Goal: Download file/media

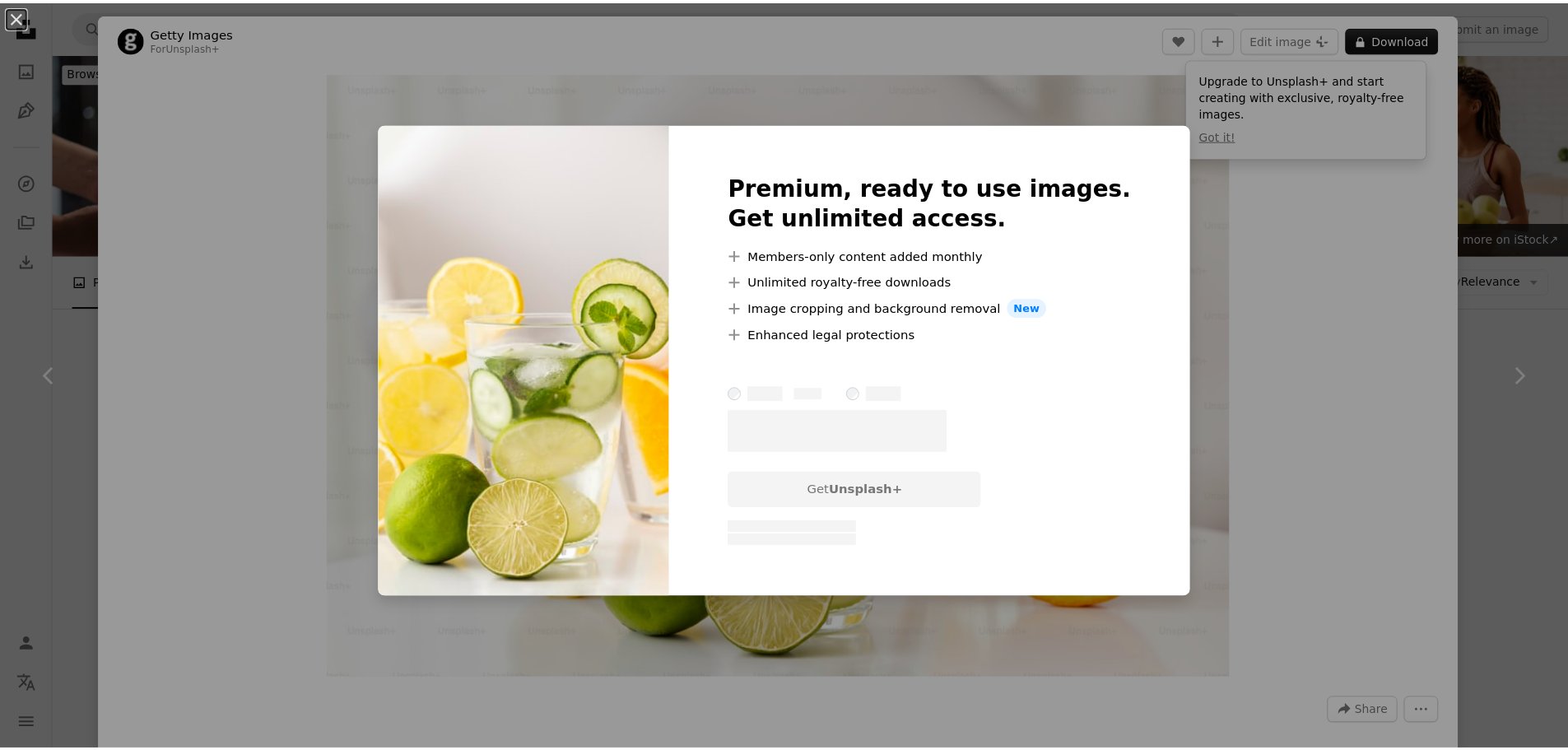
scroll to position [2057, 0]
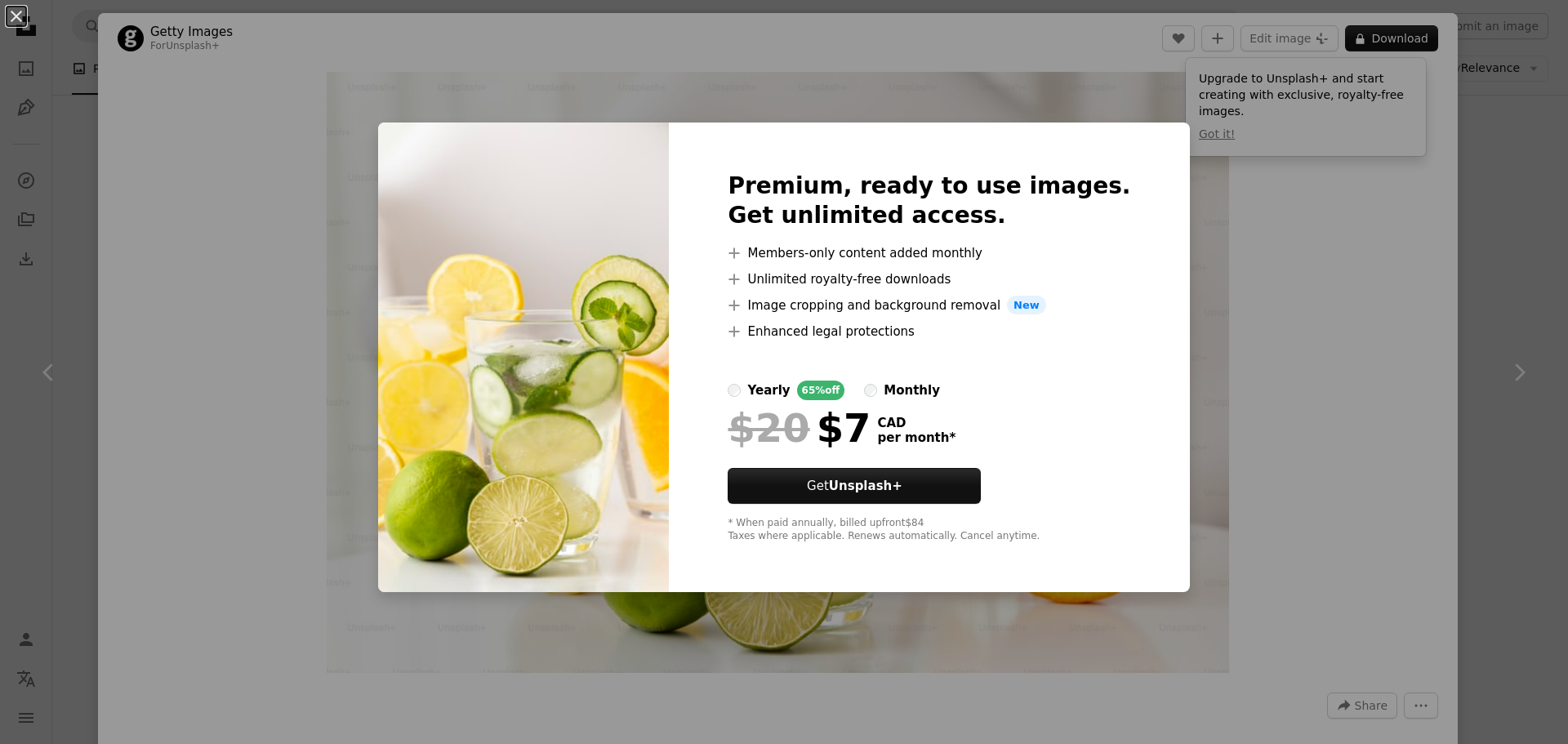
click at [1083, 111] on div "An X shape Premium, ready to use images. Get unlimited access. A plus sign Memb…" at bounding box center [784, 372] width 1568 height 744
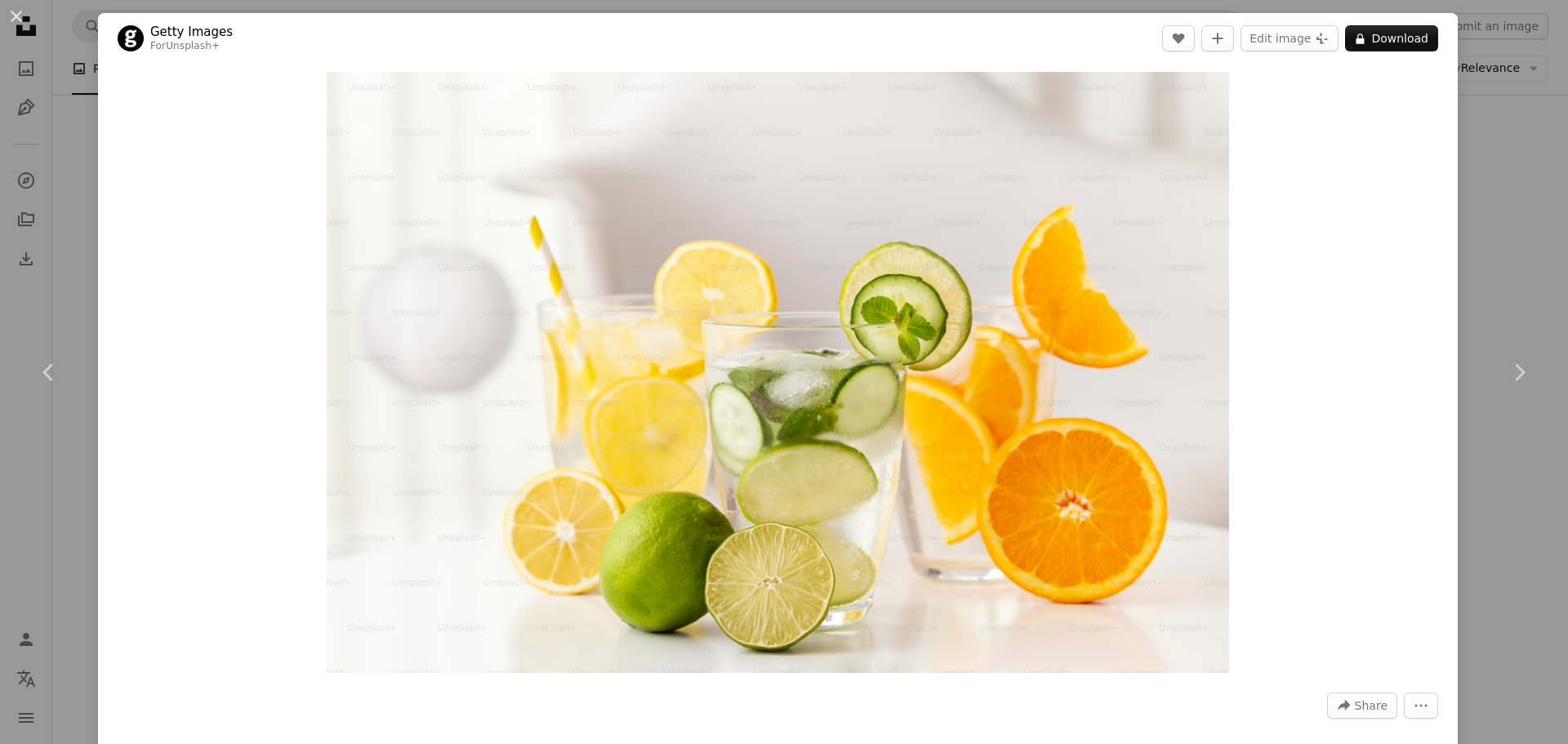
drag, startPoint x: 973, startPoint y: 223, endPoint x: 1290, endPoint y: 196, distance: 318.1
click at [1290, 196] on div "Zoom in" at bounding box center [778, 372] width 1360 height 617
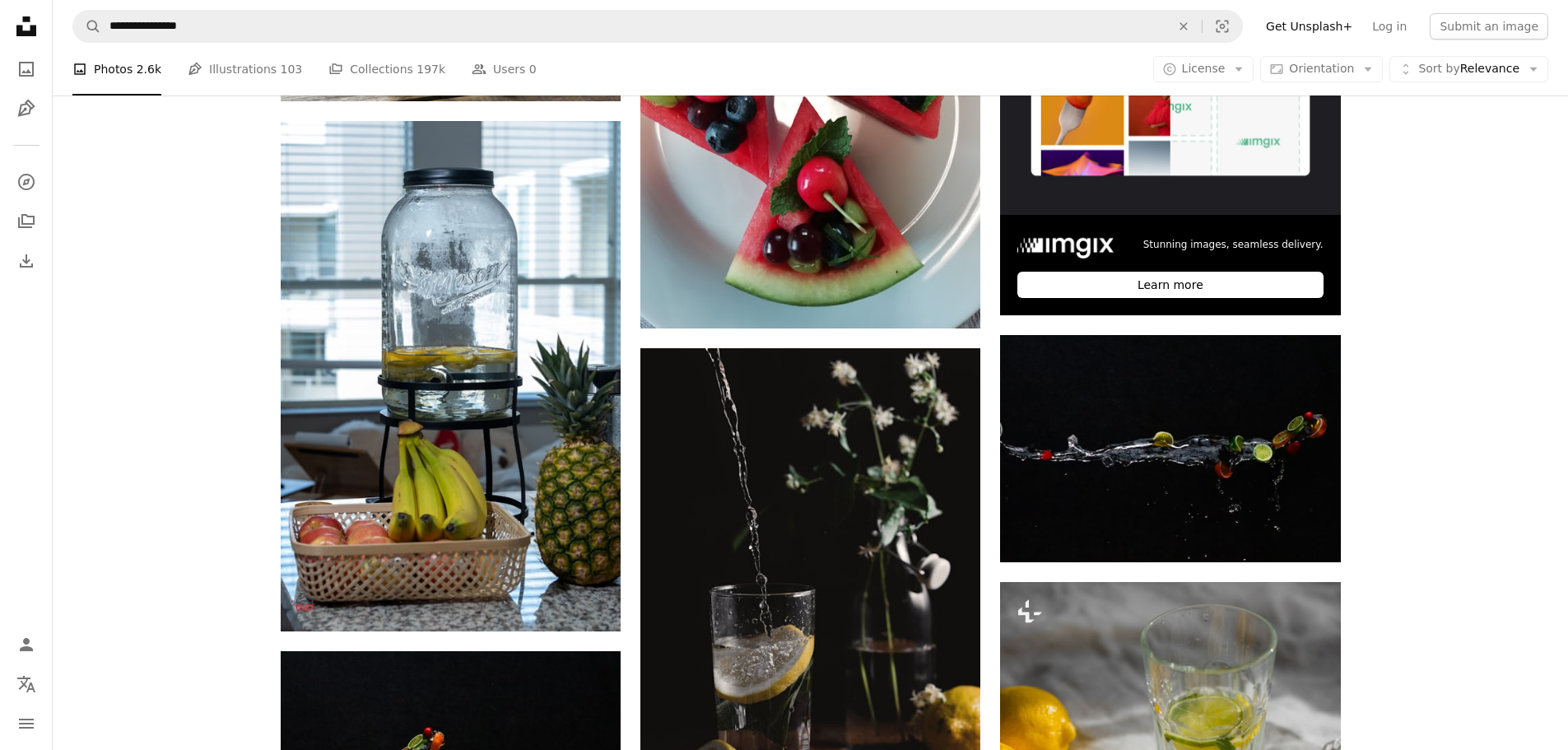
scroll to position [329, 0]
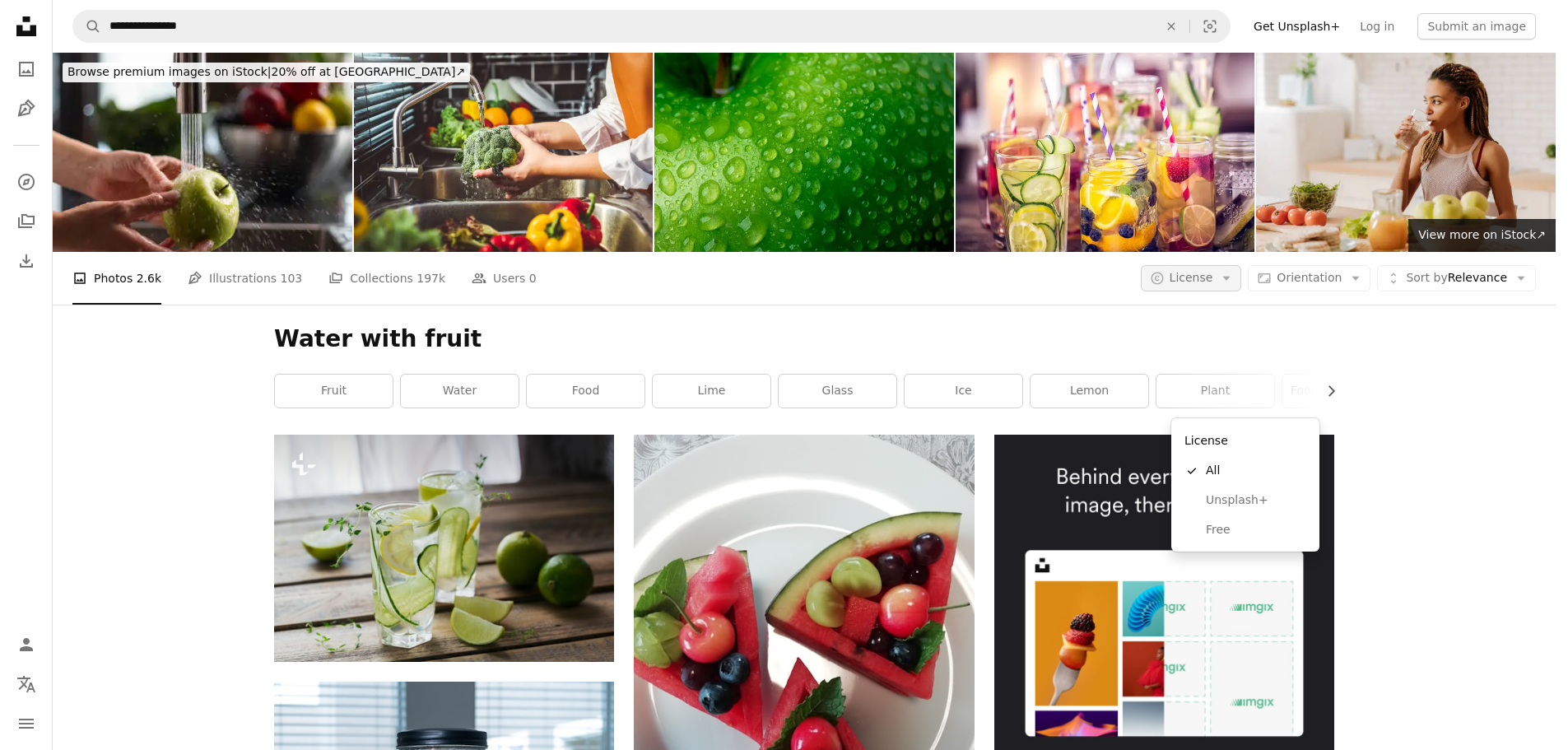
click at [1214, 271] on span "License" at bounding box center [1192, 277] width 44 height 13
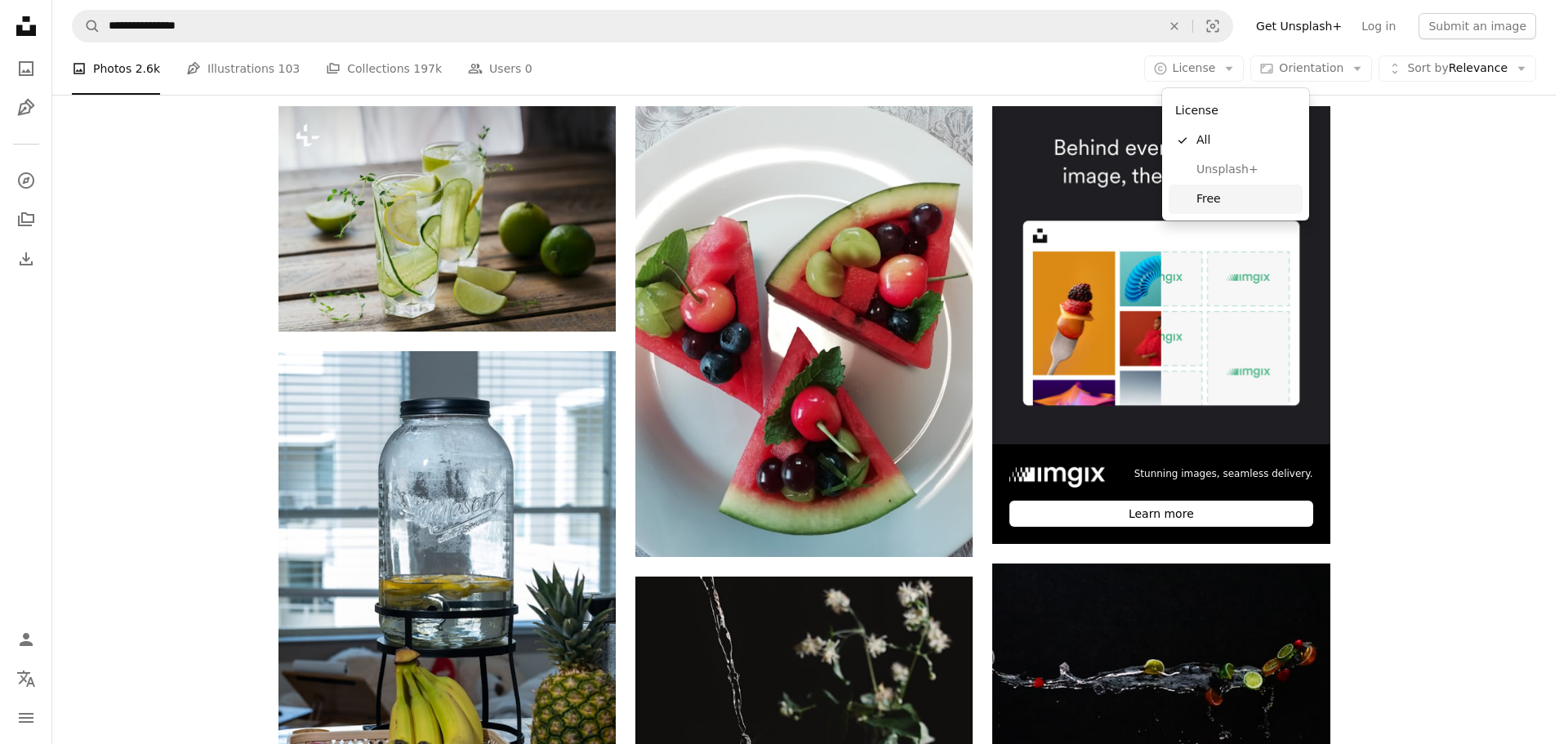
click at [1211, 186] on link "Free" at bounding box center [1235, 199] width 134 height 29
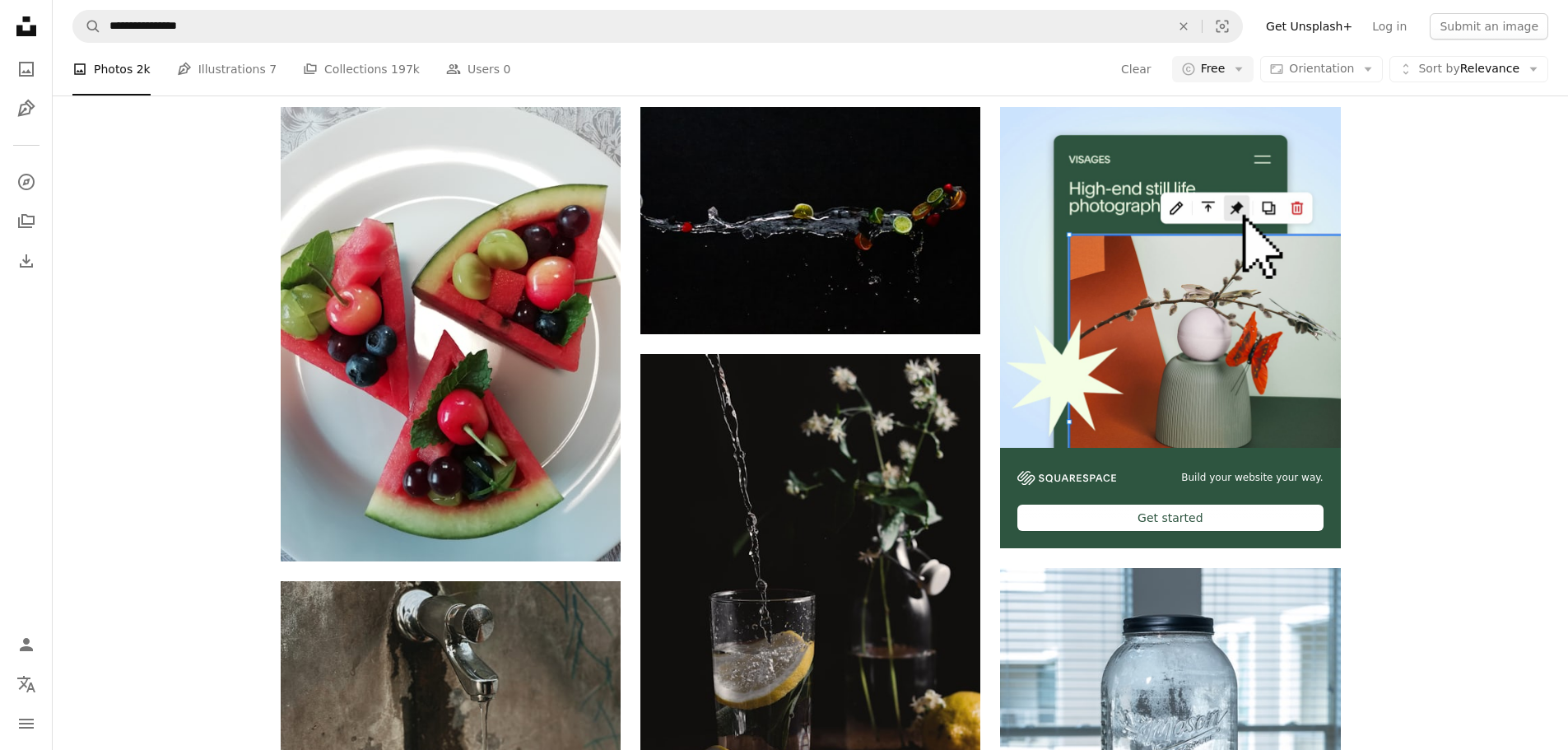
scroll to position [658, 0]
